Goal: Transaction & Acquisition: Download file/media

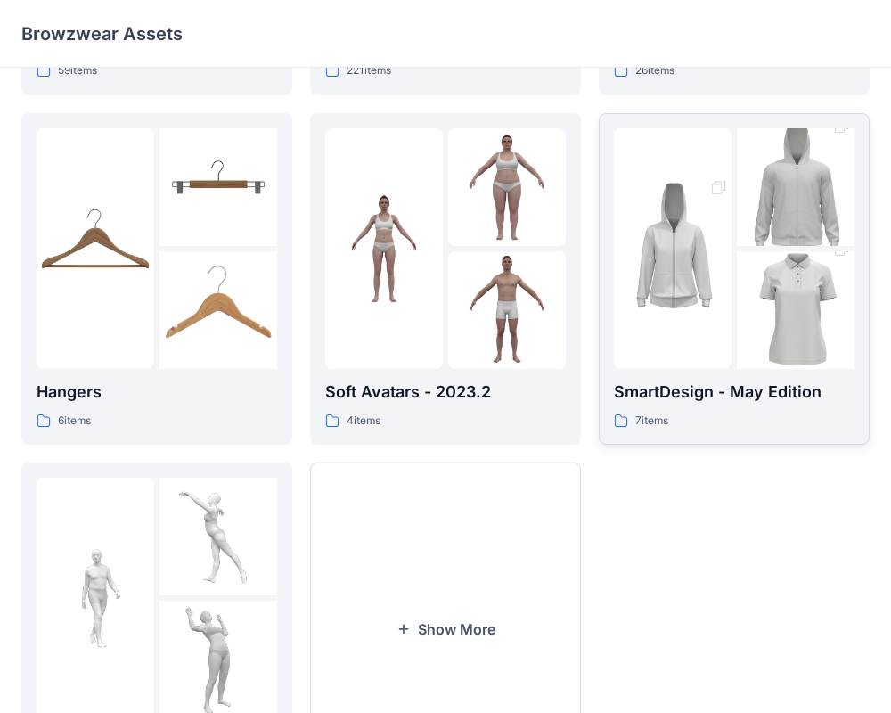
scroll to position [313, 0]
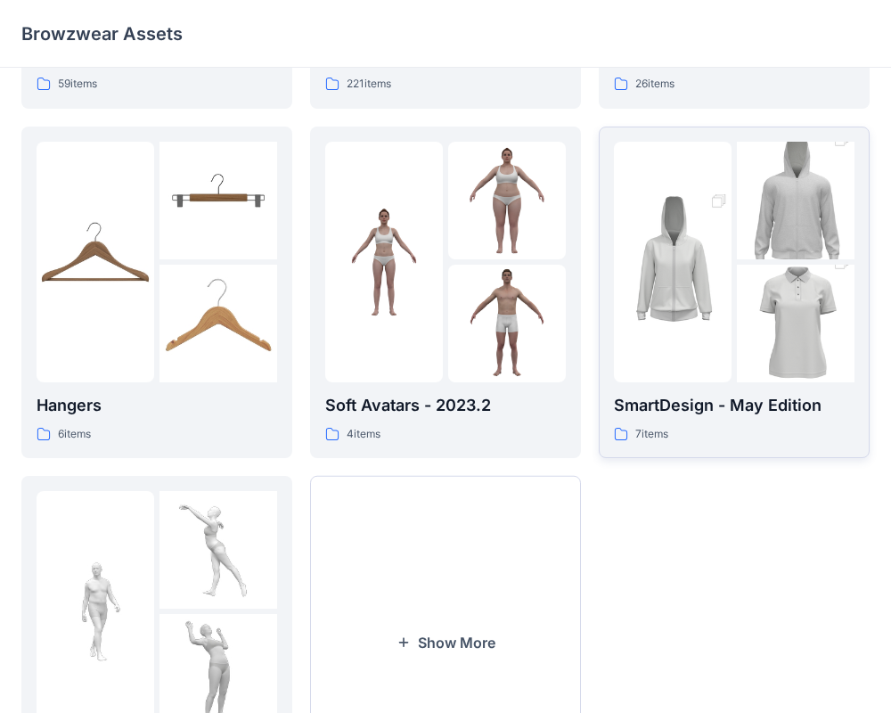
click at [729, 440] on div "7 items" at bounding box center [734, 434] width 241 height 19
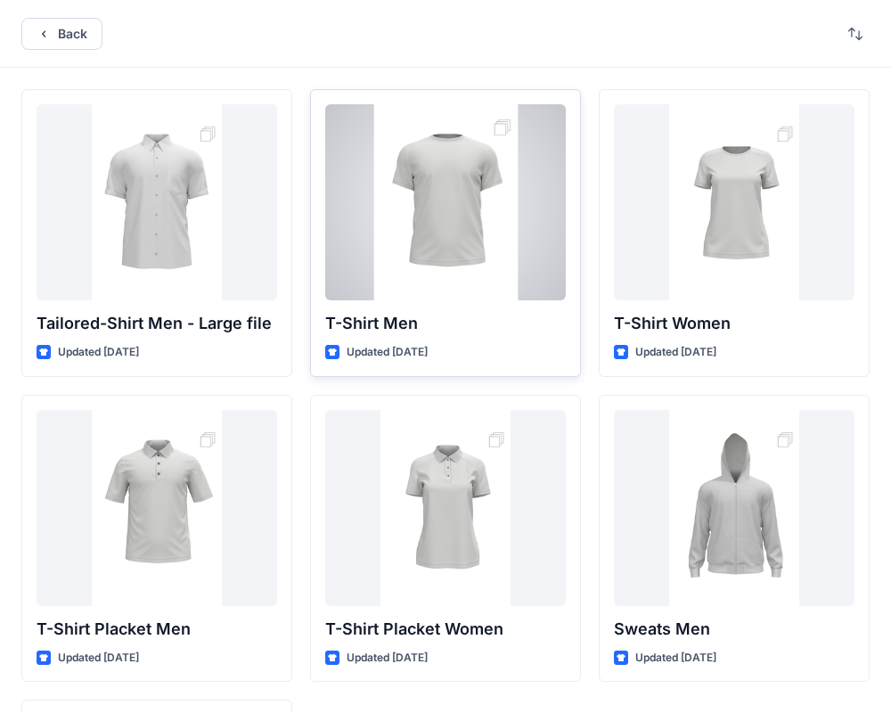
click at [446, 275] on div at bounding box center [445, 202] width 241 height 196
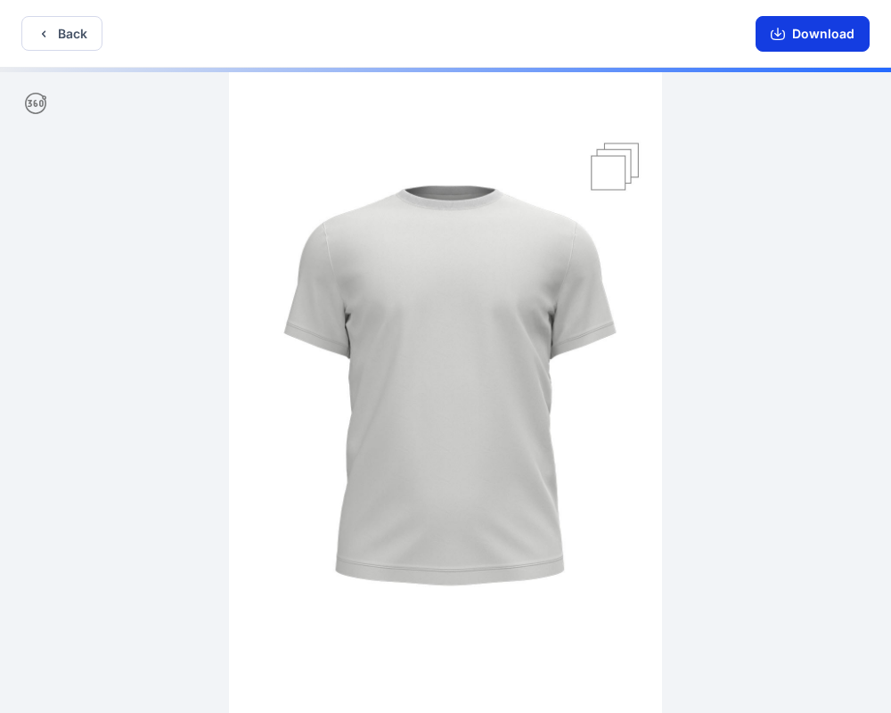
click at [830, 36] on button "Download" at bounding box center [813, 34] width 114 height 36
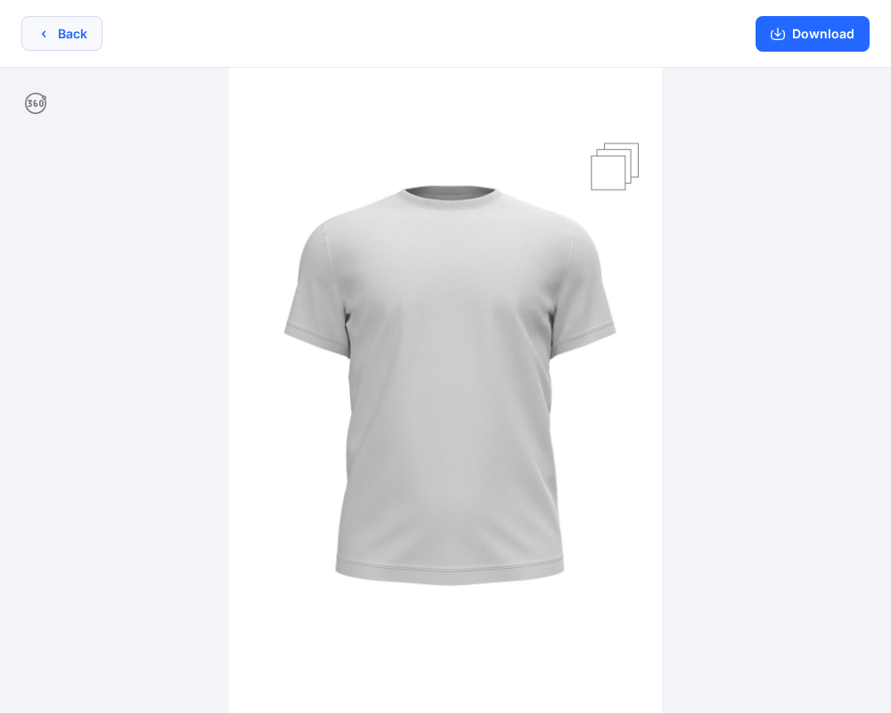
click at [44, 29] on icon "button" at bounding box center [44, 34] width 14 height 14
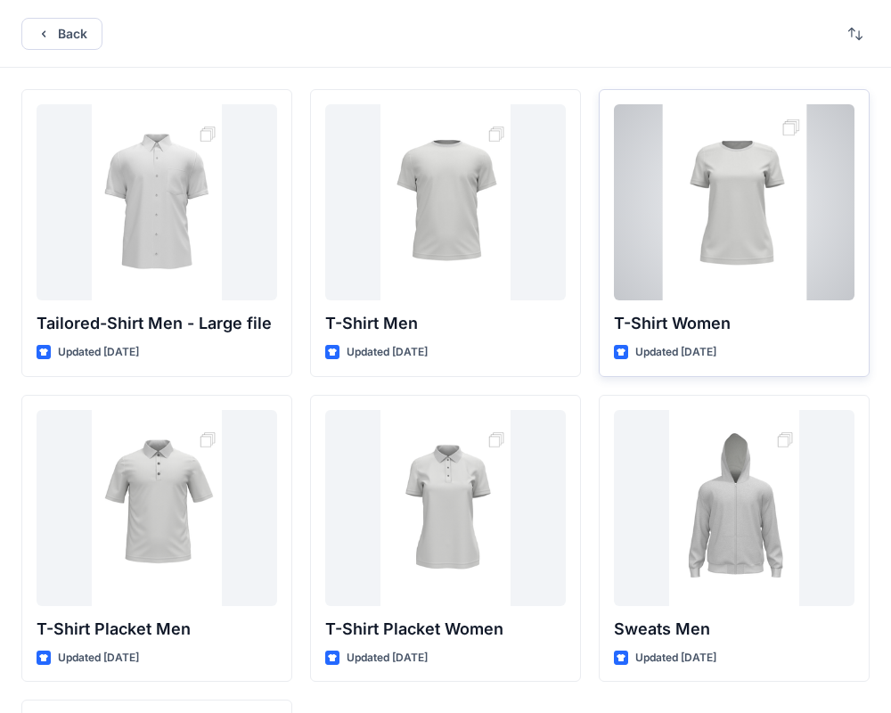
click at [671, 236] on div at bounding box center [734, 202] width 241 height 196
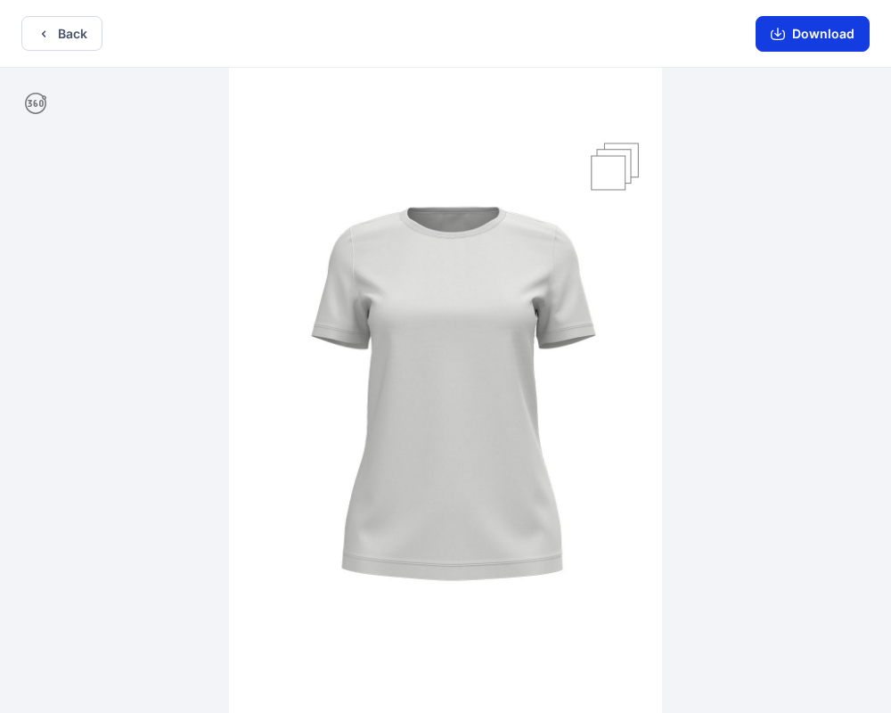
click at [806, 30] on button "Download" at bounding box center [813, 34] width 114 height 36
